Goal: Transaction & Acquisition: Purchase product/service

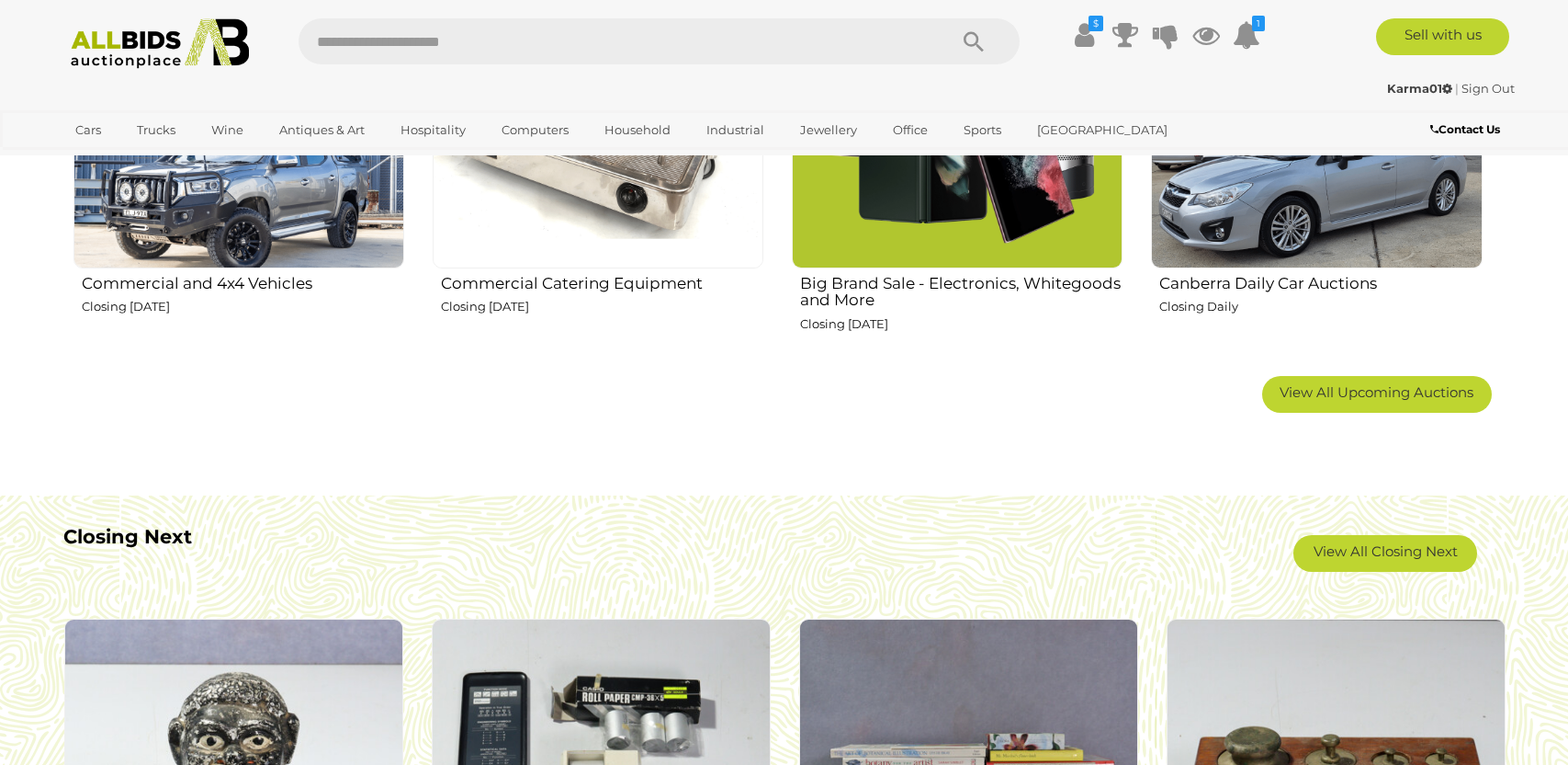
scroll to position [1378, 0]
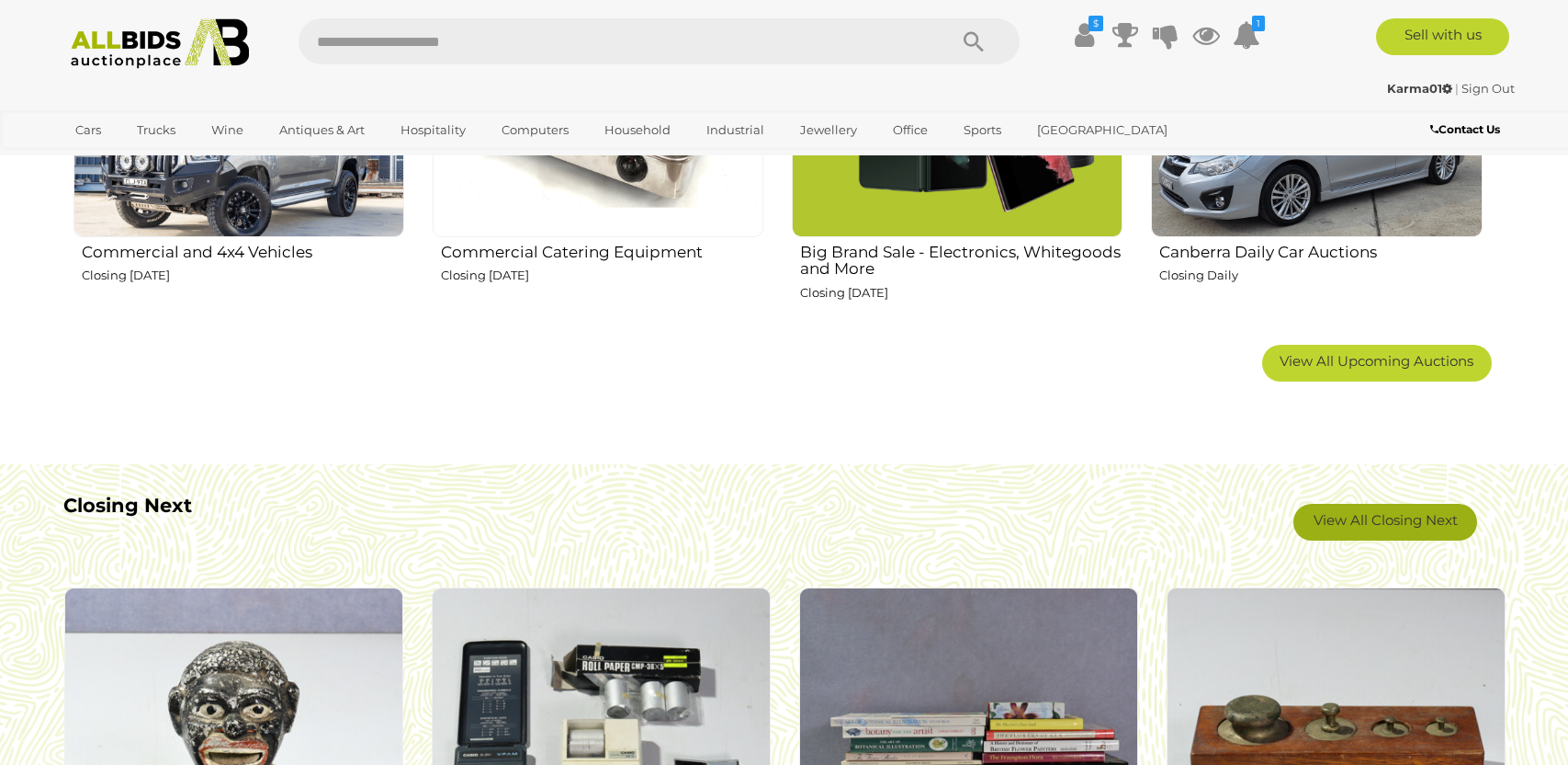
click at [1361, 533] on link "View All Closing Next" at bounding box center [1385, 522] width 184 height 37
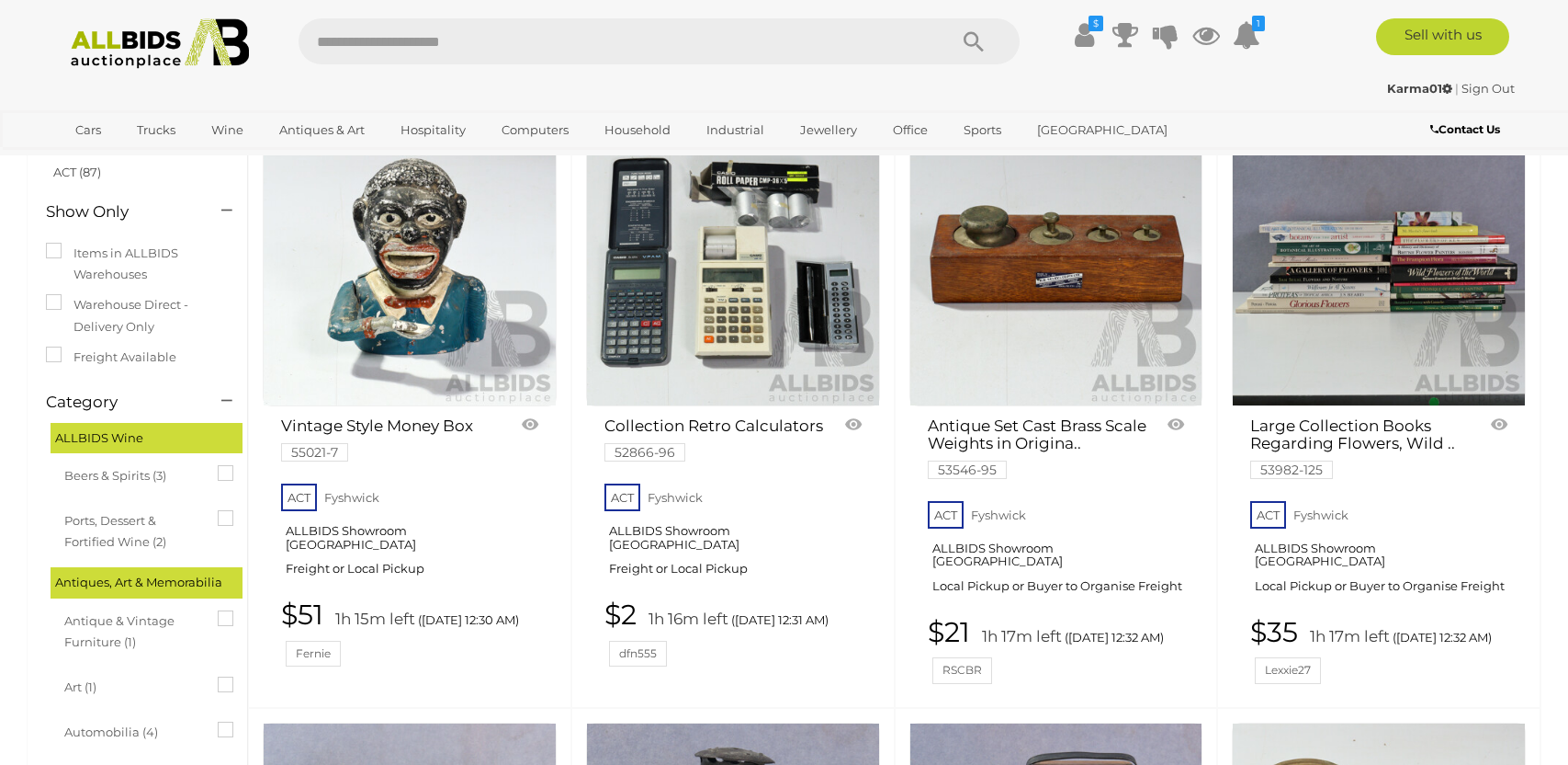
scroll to position [92, 0]
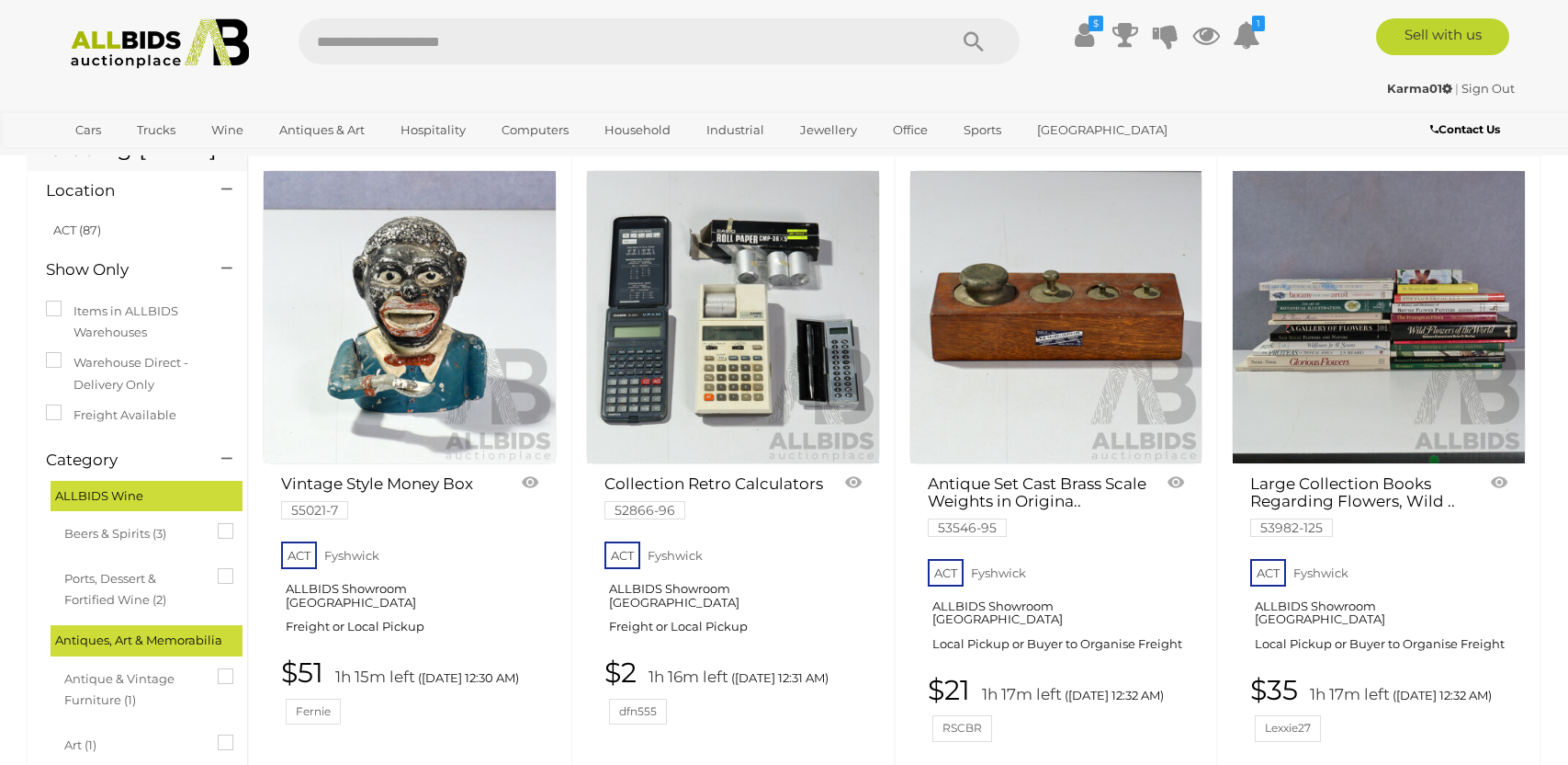
click at [1109, 333] on img at bounding box center [1056, 317] width 292 height 292
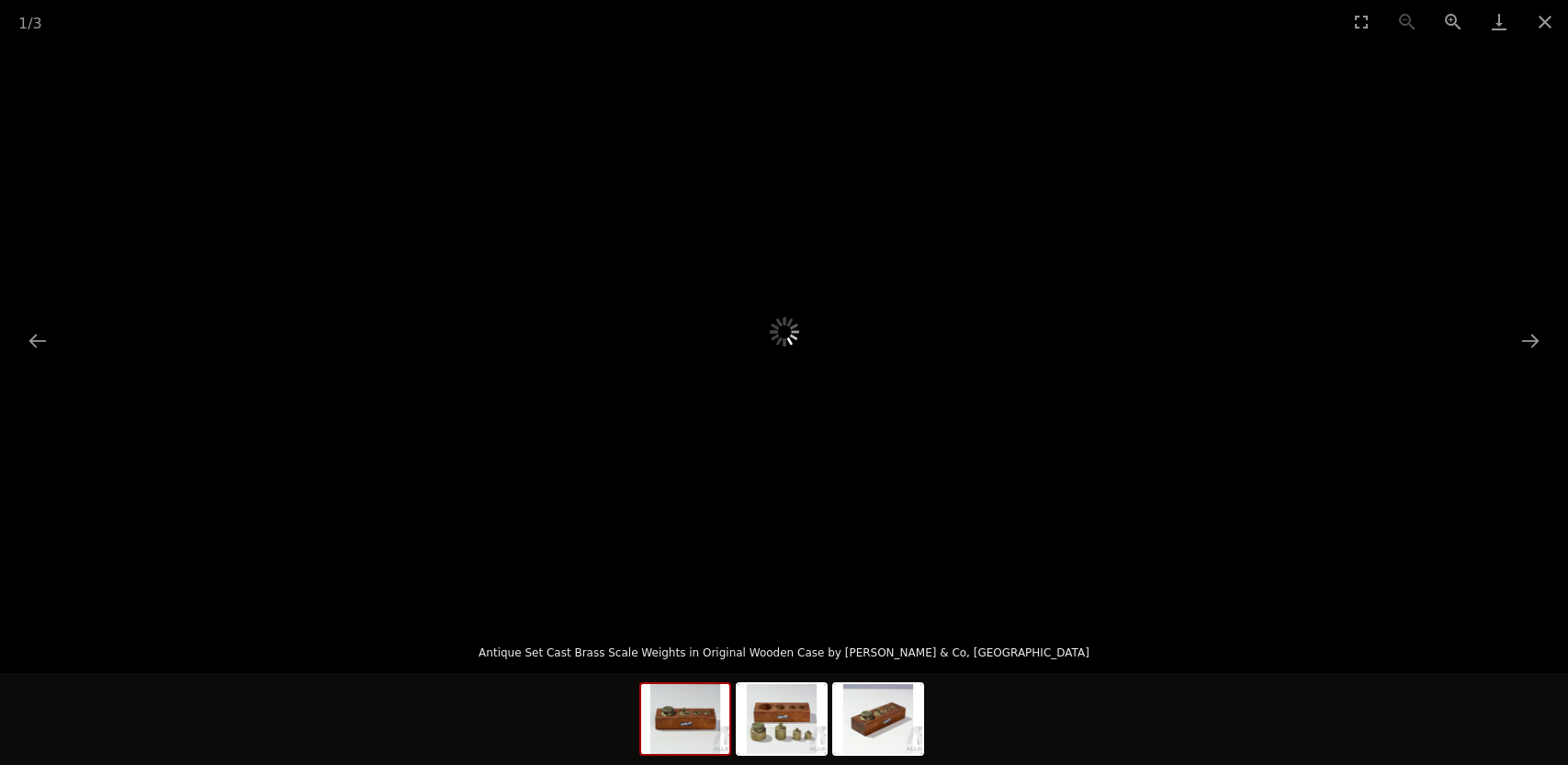
click at [1171, 404] on picture at bounding box center [784, 332] width 784 height 289
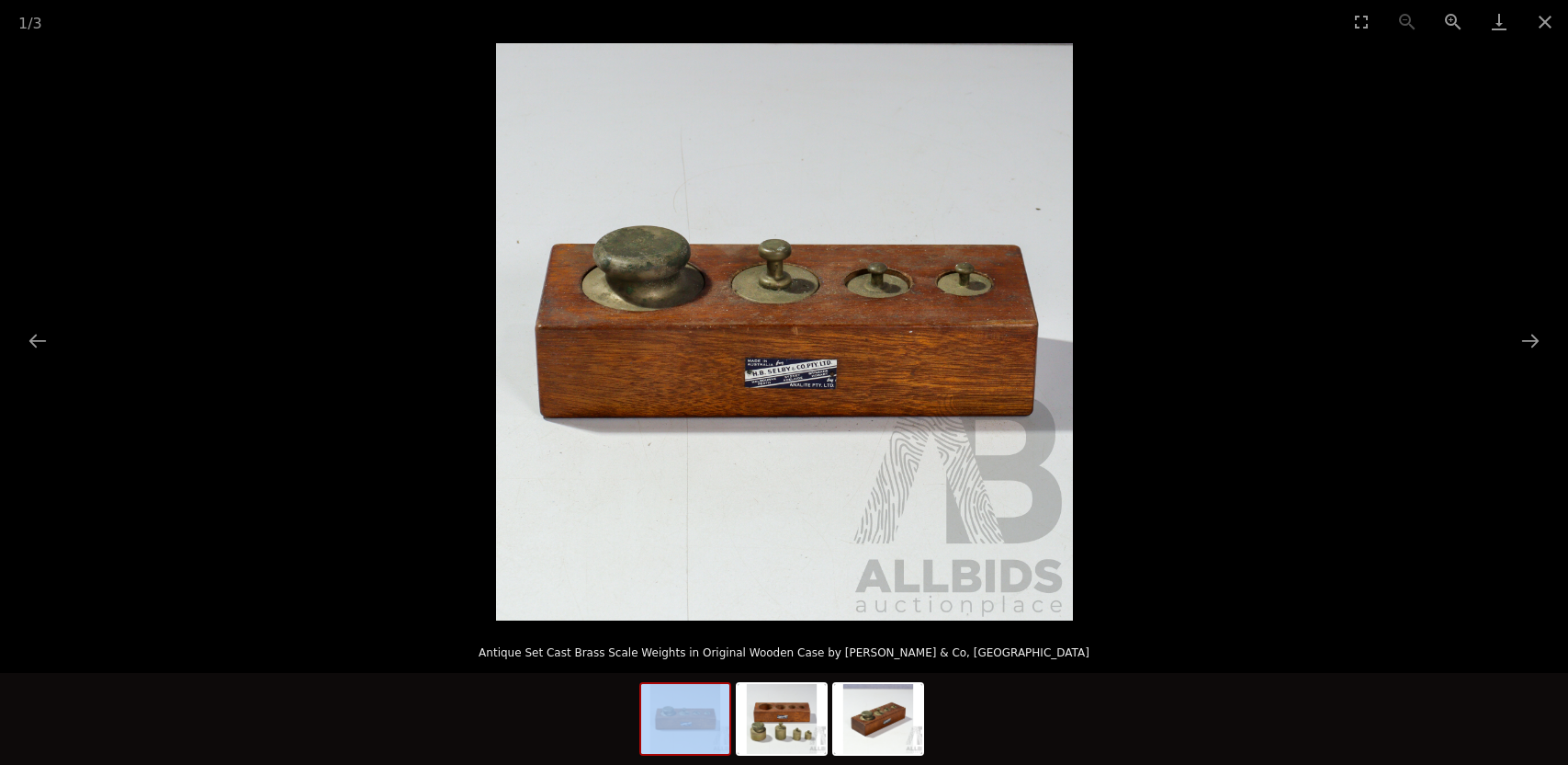
click at [782, 672] on div at bounding box center [783, 721] width 289 height 96
click at [785, 685] on div at bounding box center [781, 718] width 92 height 73
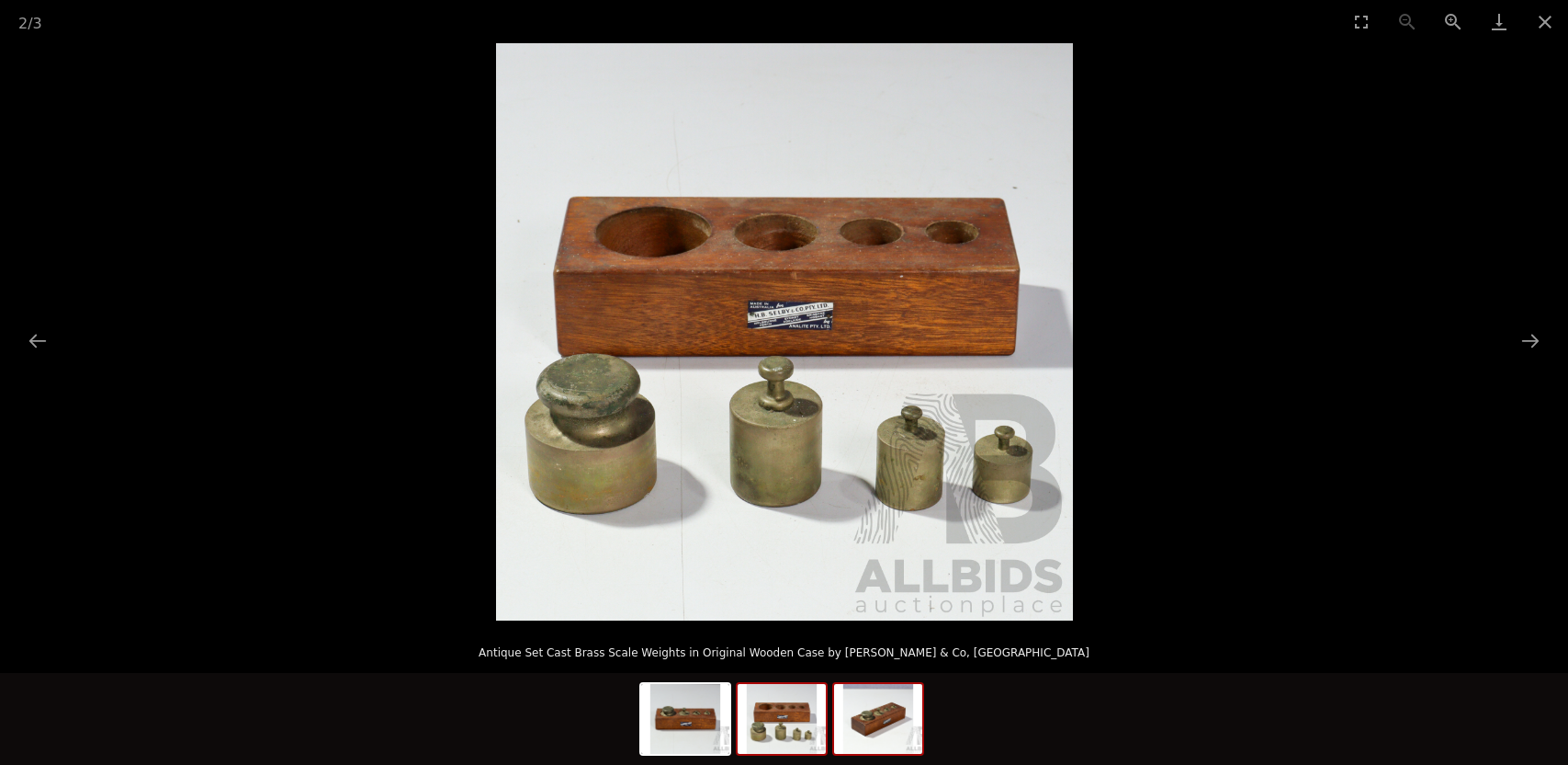
click at [851, 755] on div at bounding box center [877, 718] width 92 height 73
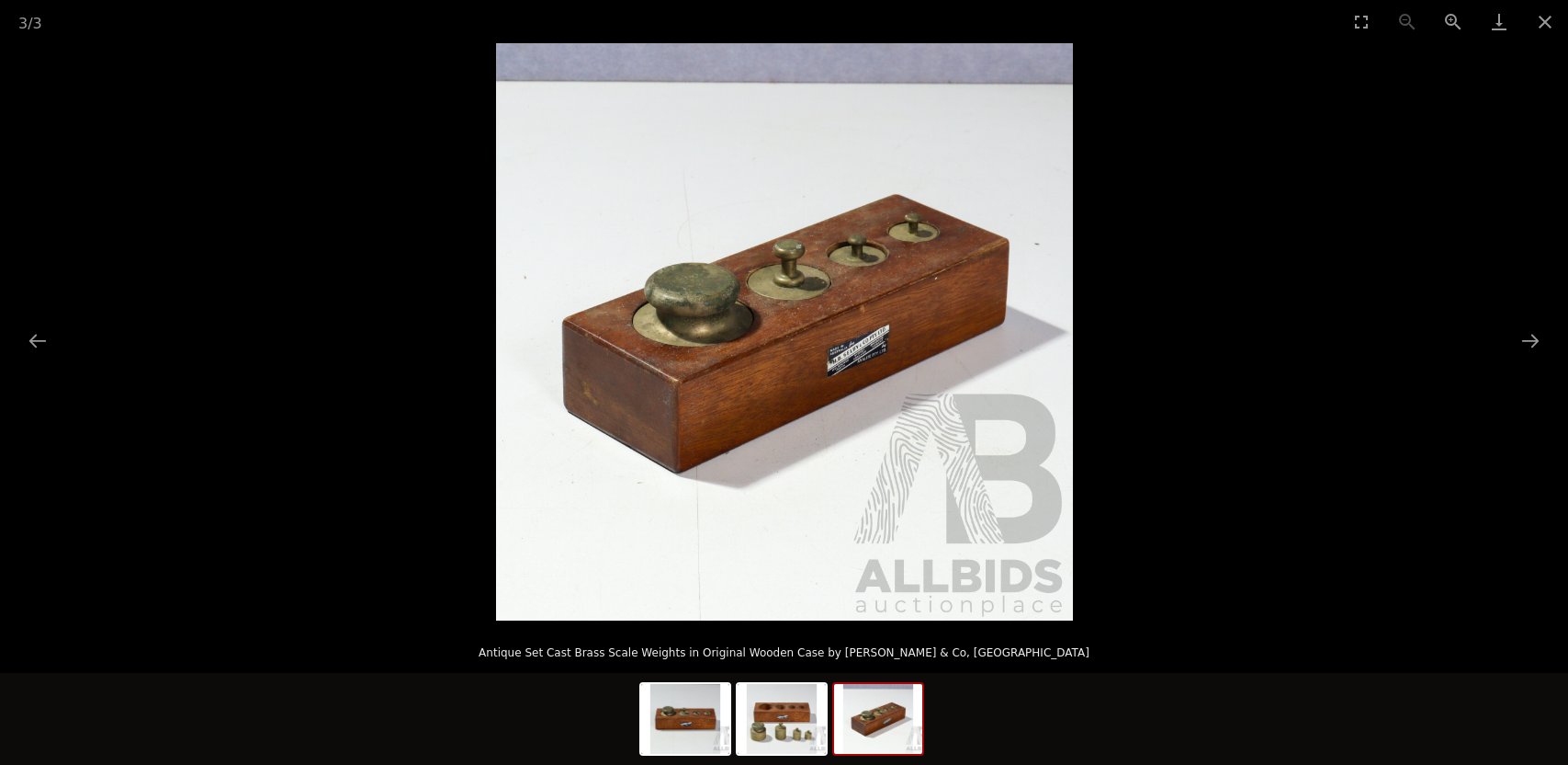
click at [979, 752] on div at bounding box center [784, 718] width 1568 height 92
click at [990, 753] on div at bounding box center [784, 718] width 1568 height 92
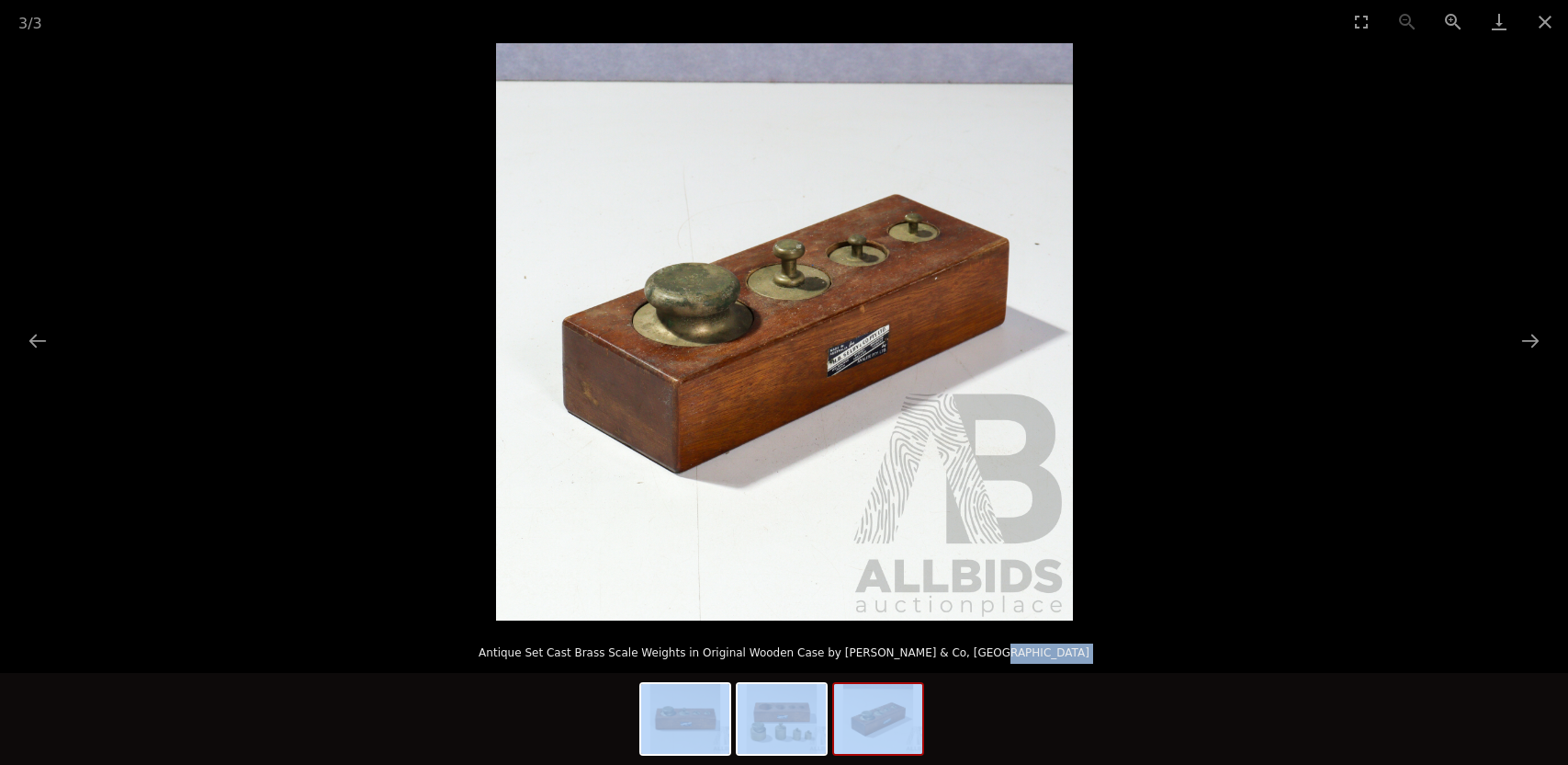
click at [998, 756] on div at bounding box center [784, 718] width 1568 height 92
drag, startPoint x: 1288, startPoint y: 566, endPoint x: 1384, endPoint y: 462, distance: 141.5
click at [1374, 484] on picture at bounding box center [784, 332] width 1568 height 577
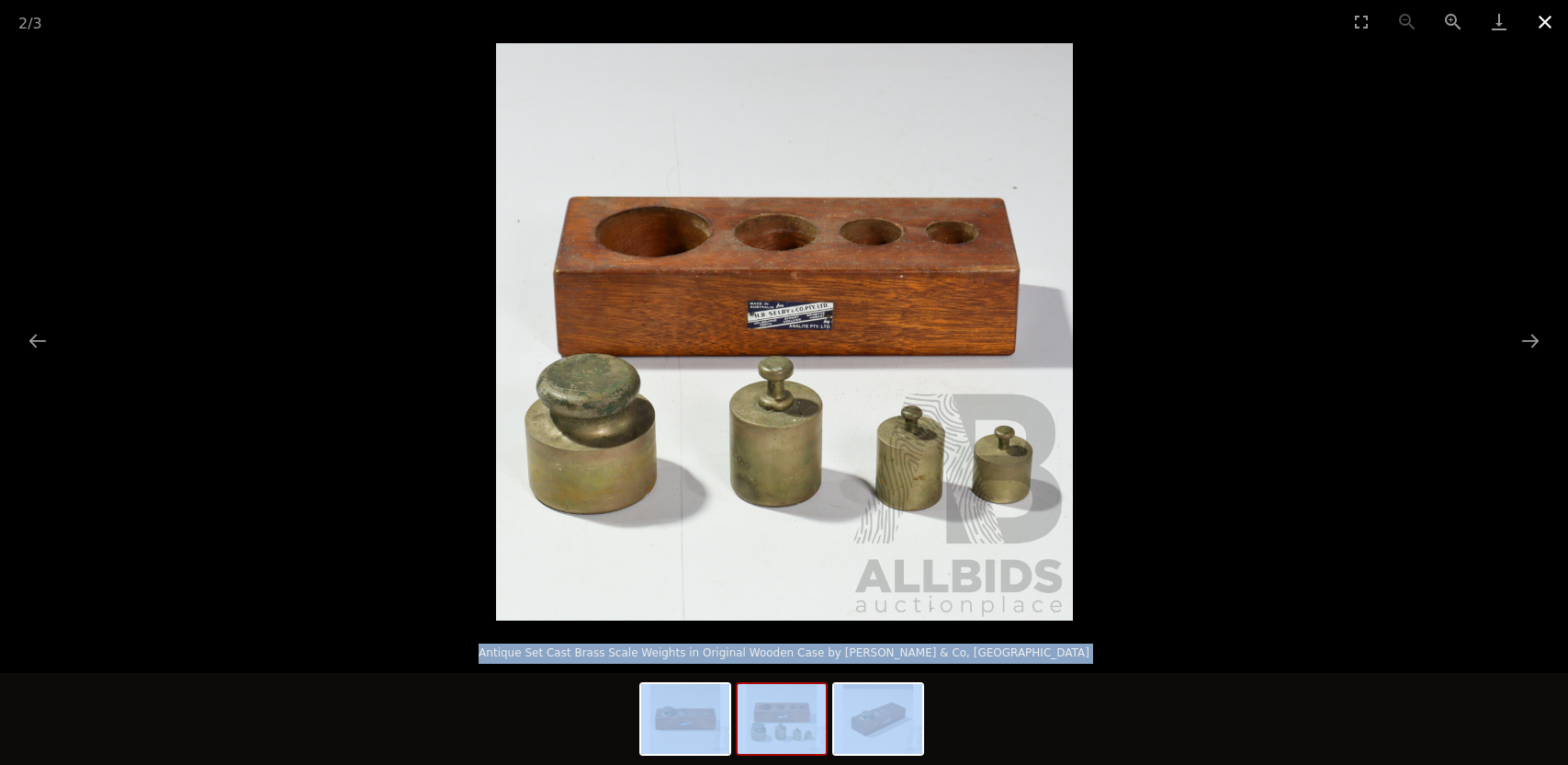
click at [1552, 19] on button "Close gallery" at bounding box center [1545, 21] width 46 height 43
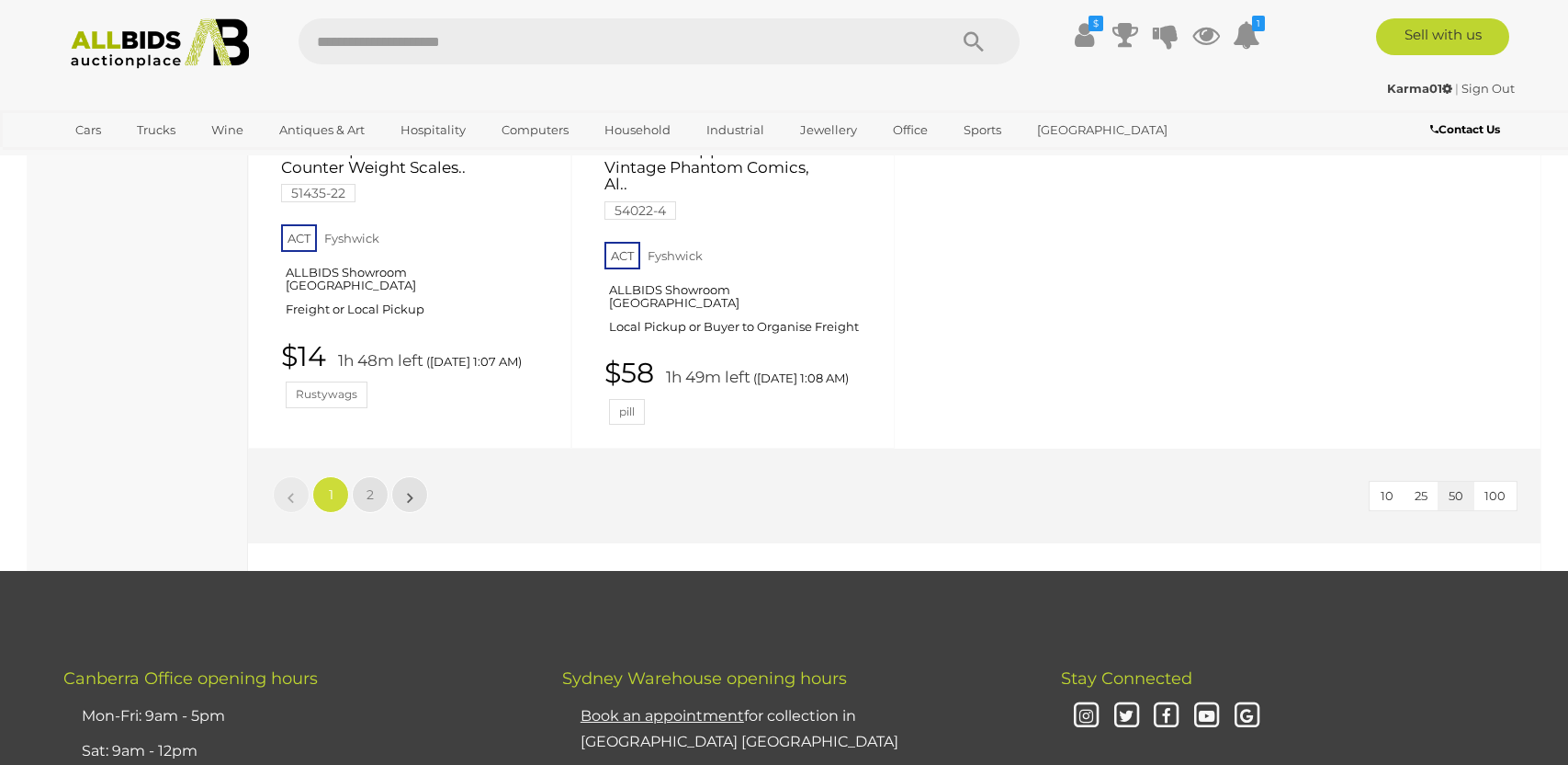
scroll to position [7903, 0]
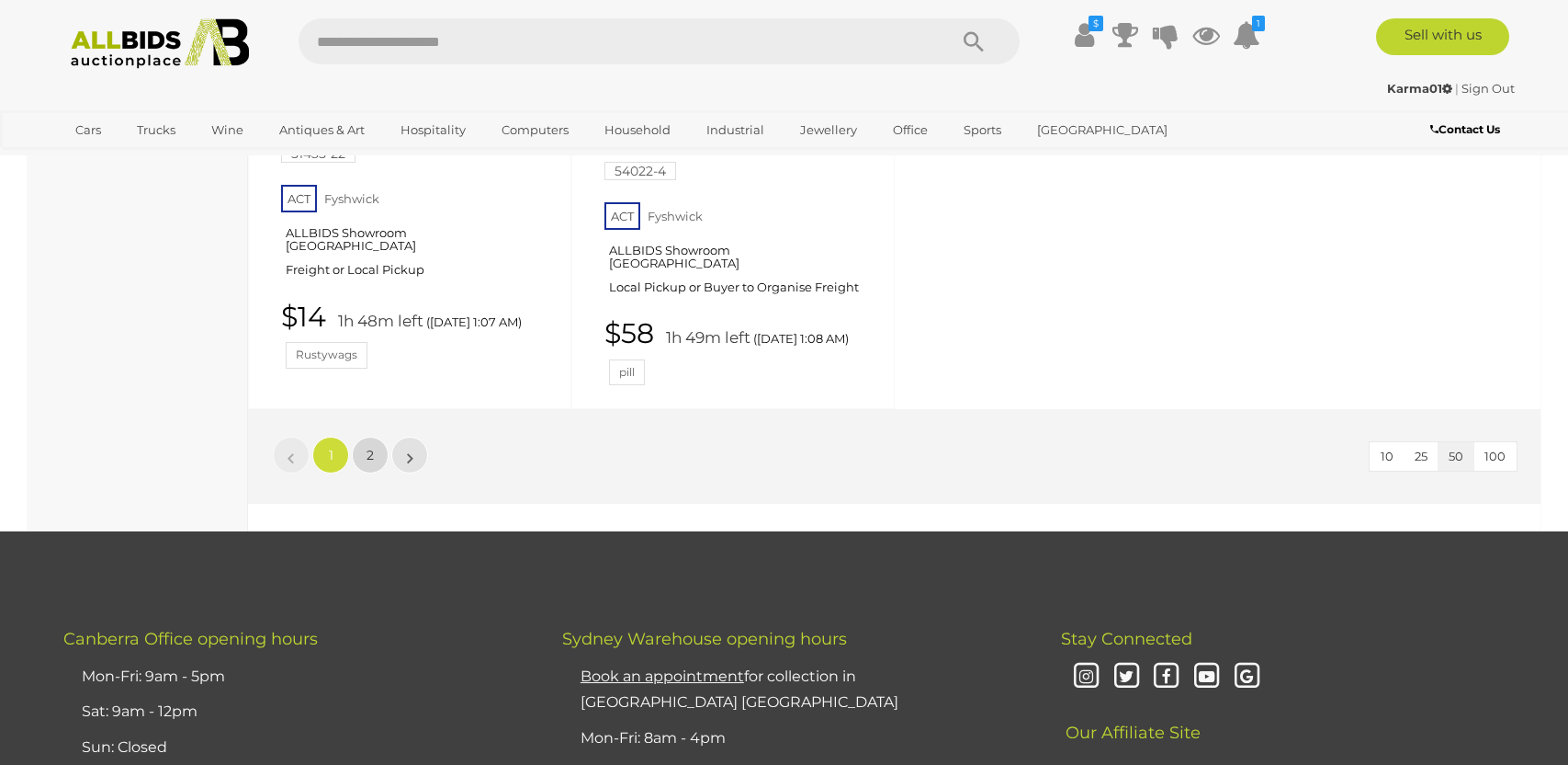
click at [380, 474] on link "2" at bounding box center [370, 455] width 37 height 37
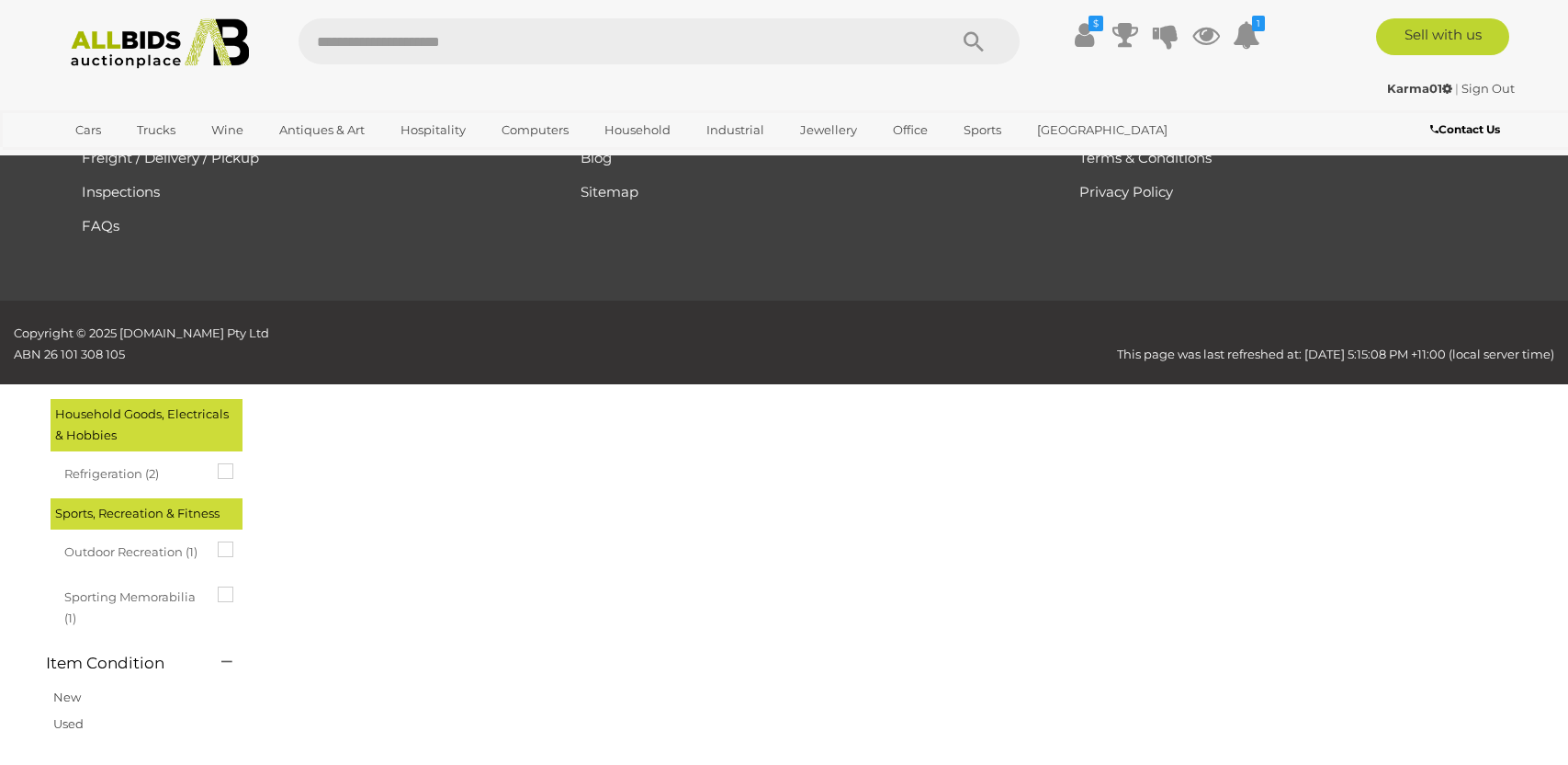
scroll to position [64, 0]
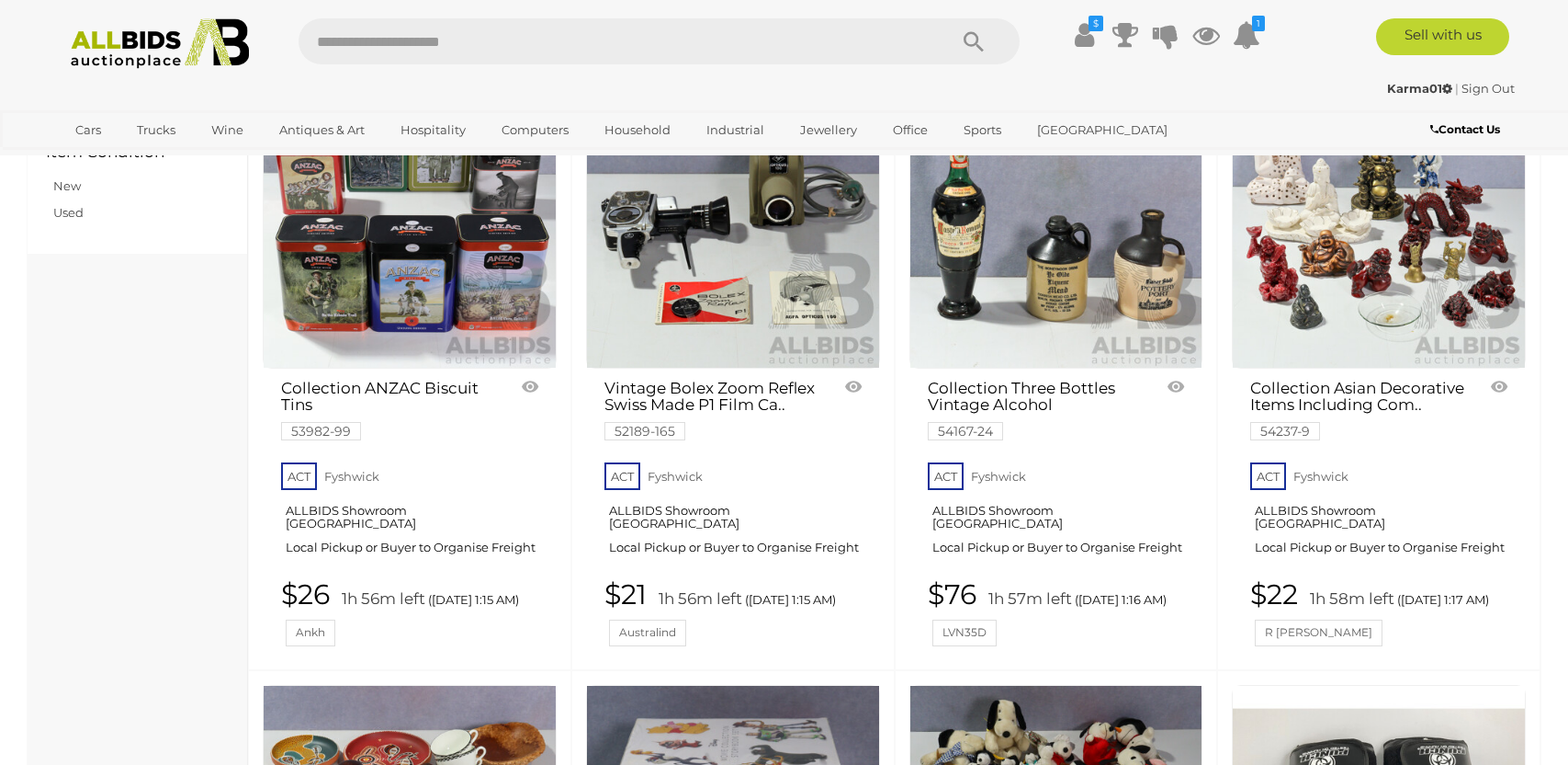
scroll to position [1350, 0]
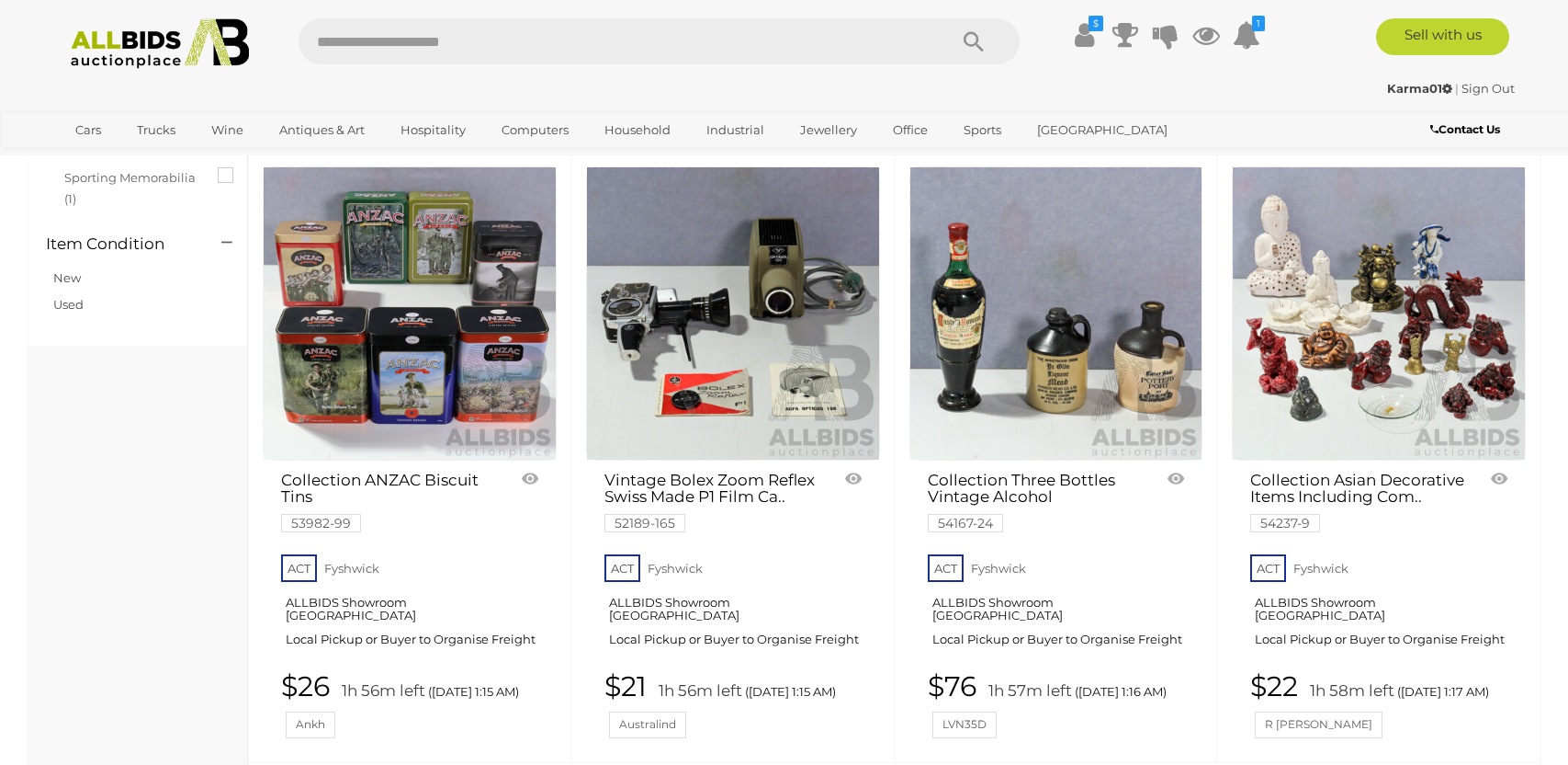
click at [448, 348] on img at bounding box center [410, 314] width 292 height 292
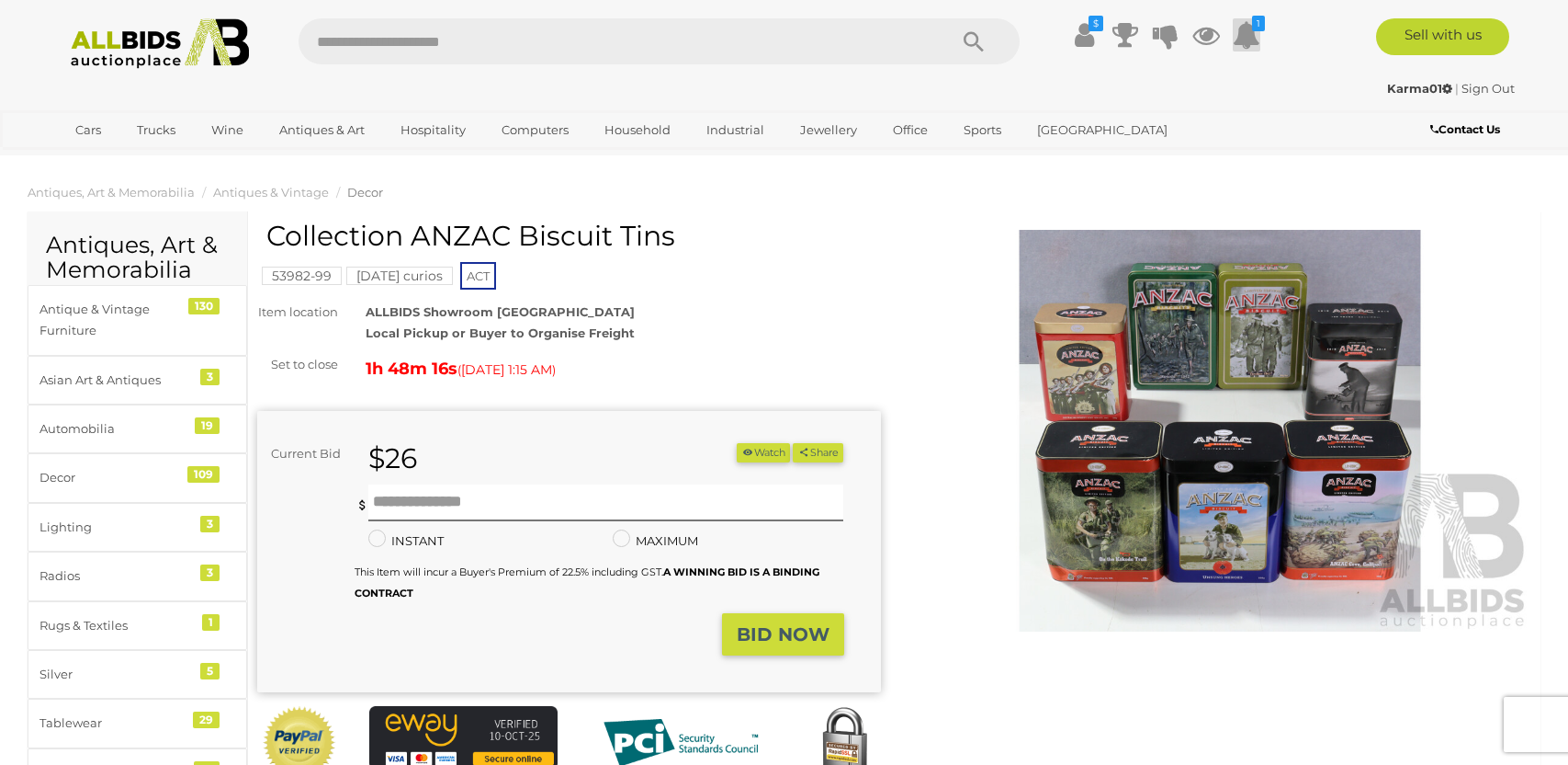
click at [1247, 41] on icon at bounding box center [1246, 35] width 28 height 33
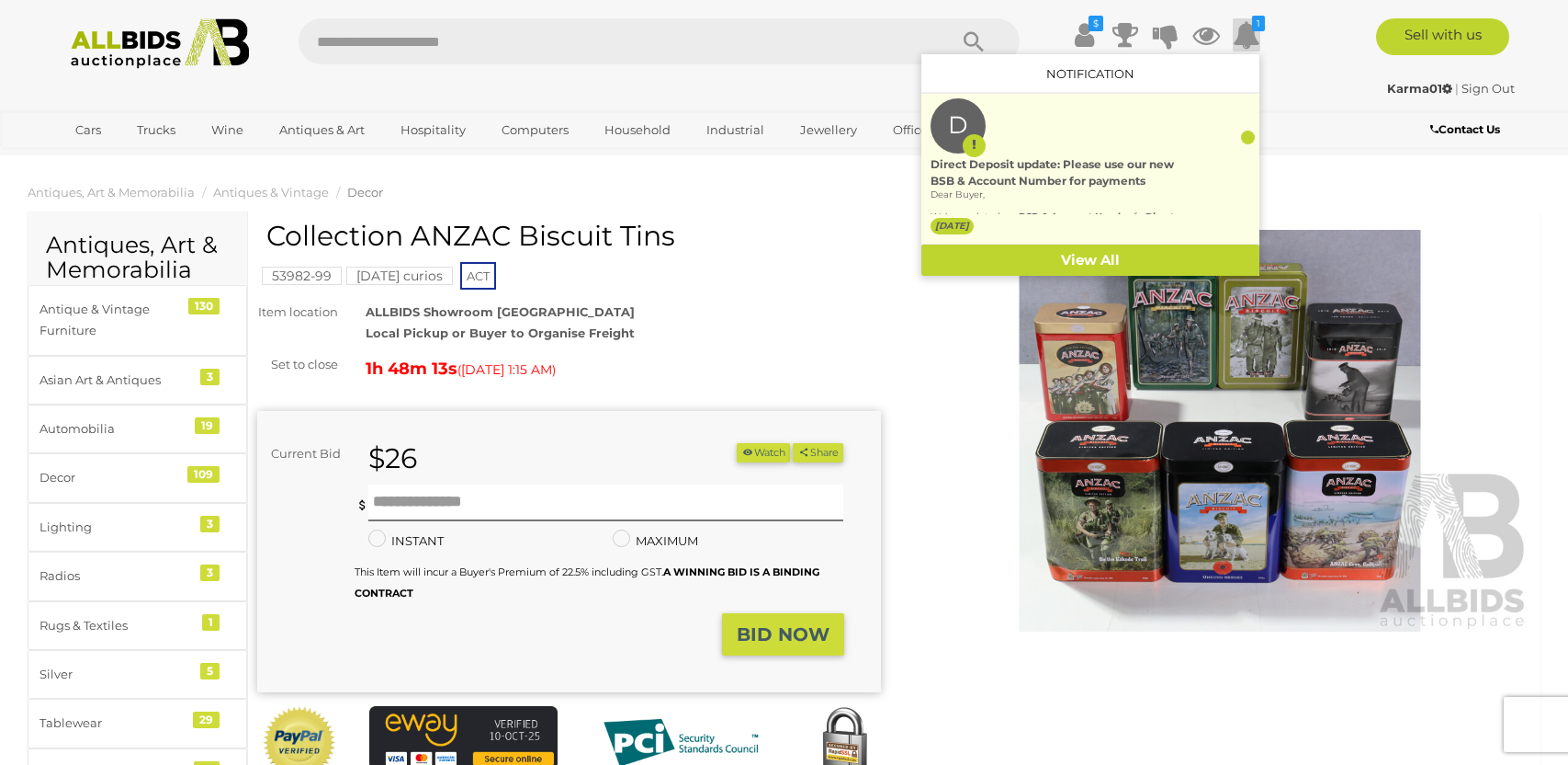
click at [1160, 161] on div "Direct Deposit update: Please use our new BSB & Account Number for payments" at bounding box center [1062, 173] width 264 height 33
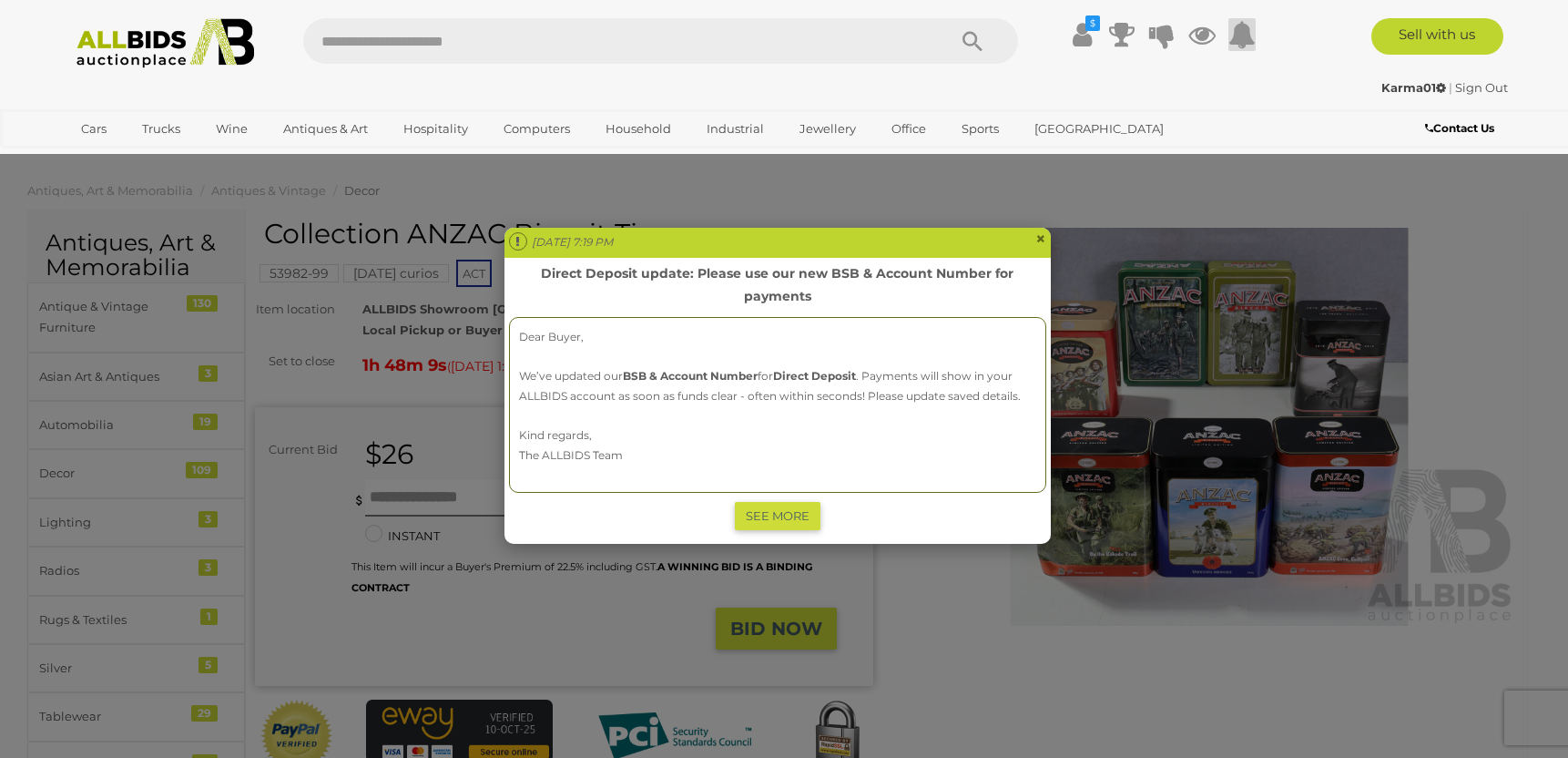
click at [1036, 242] on span "×" at bounding box center [1041, 238] width 11 height 22
